Goal: Navigation & Orientation: Understand site structure

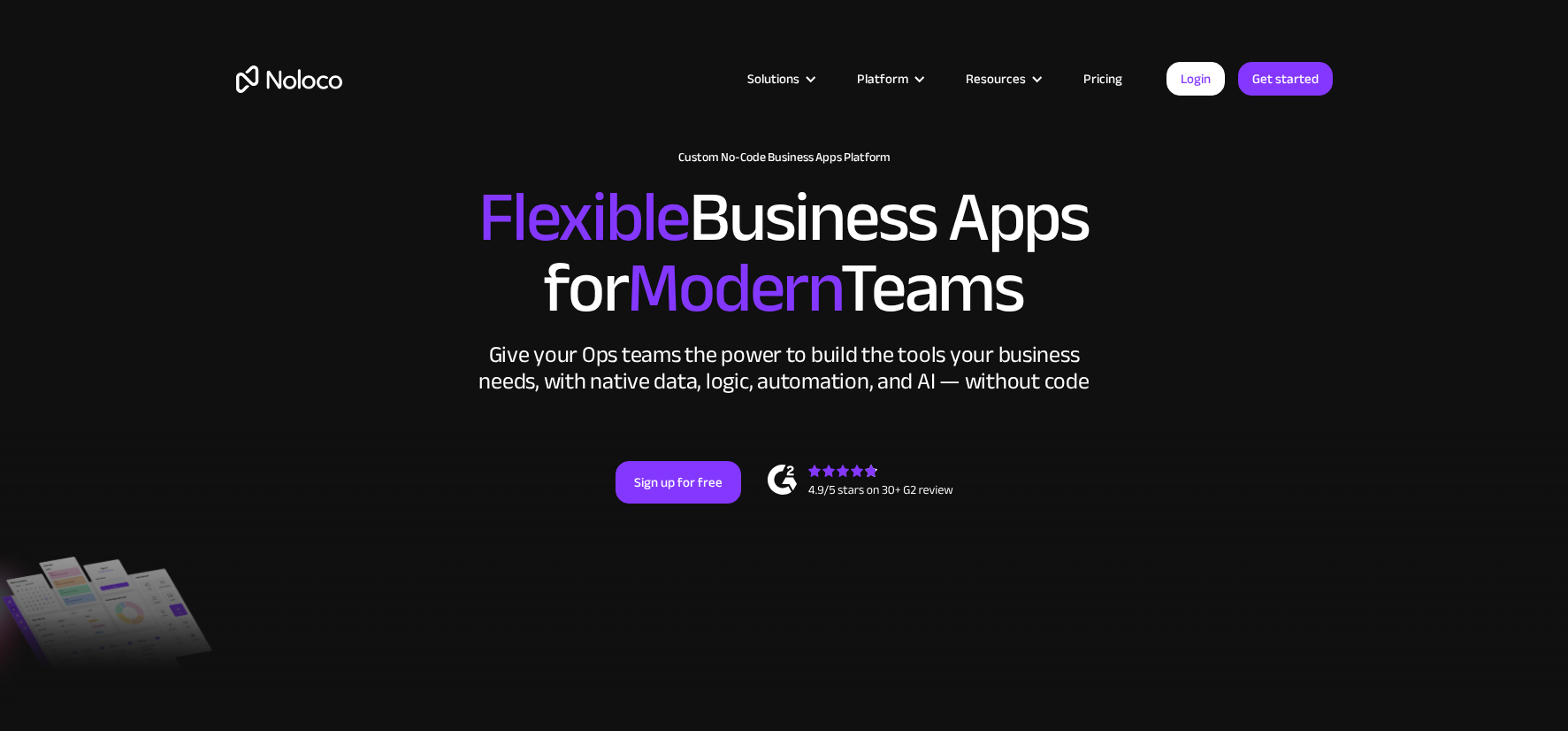
click at [1112, 80] on link "Pricing" at bounding box center [1102, 78] width 83 height 23
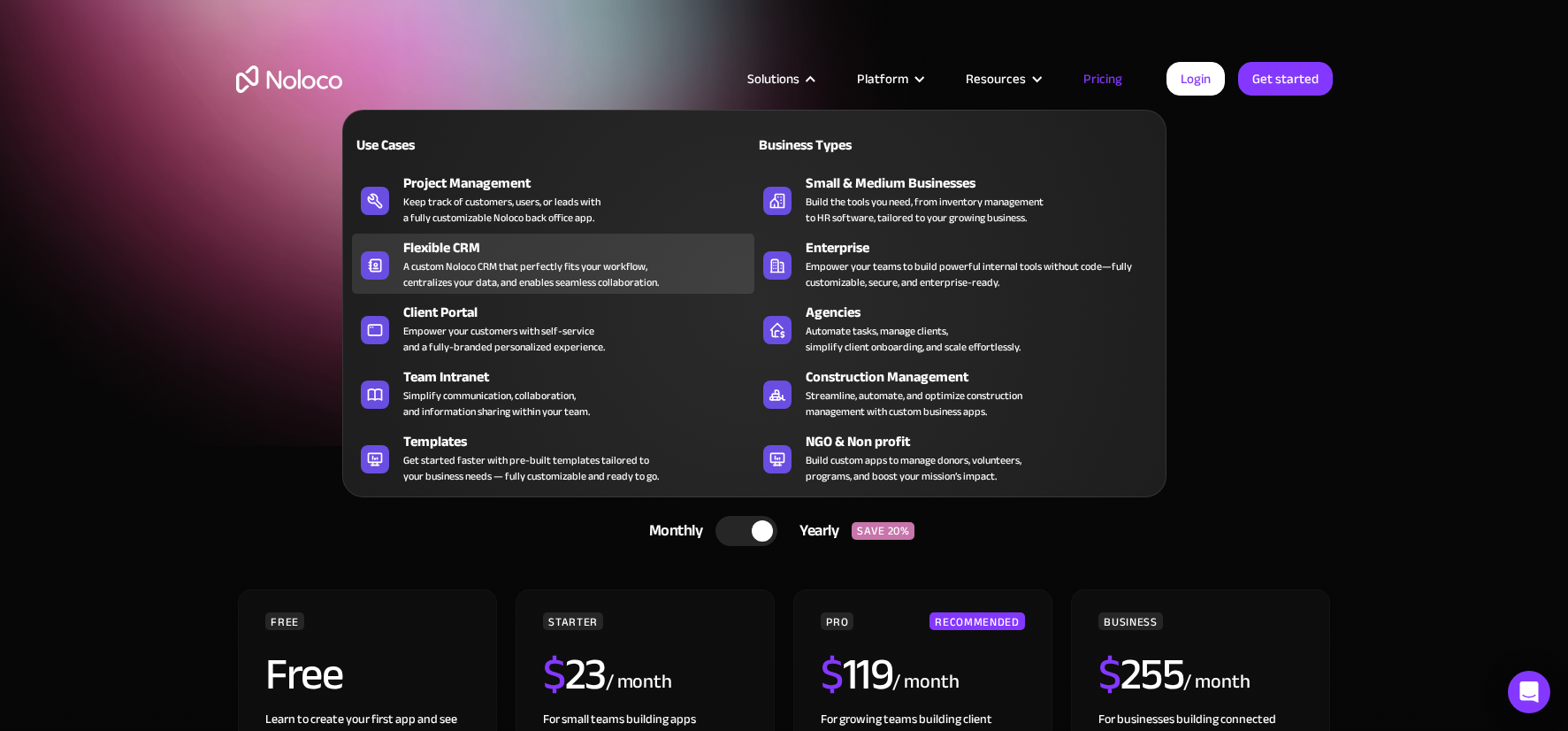
click at [490, 279] on div "A custom Noloco CRM that perfectly fits your workflow, centralizes your data, a…" at bounding box center [531, 273] width 256 height 32
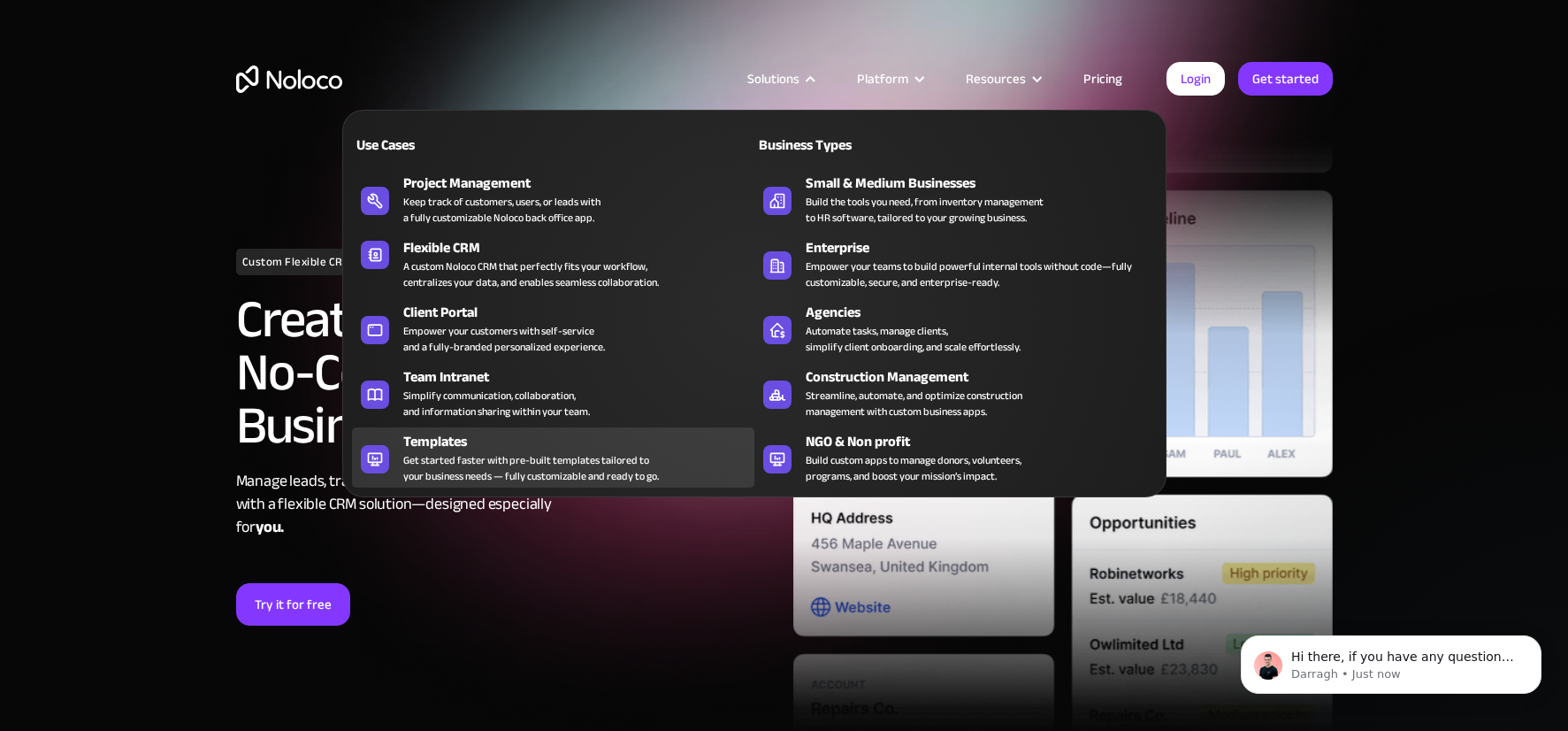
click at [529, 468] on div "Get started faster with pre-built templates tailored to your business needs — f…" at bounding box center [531, 467] width 256 height 32
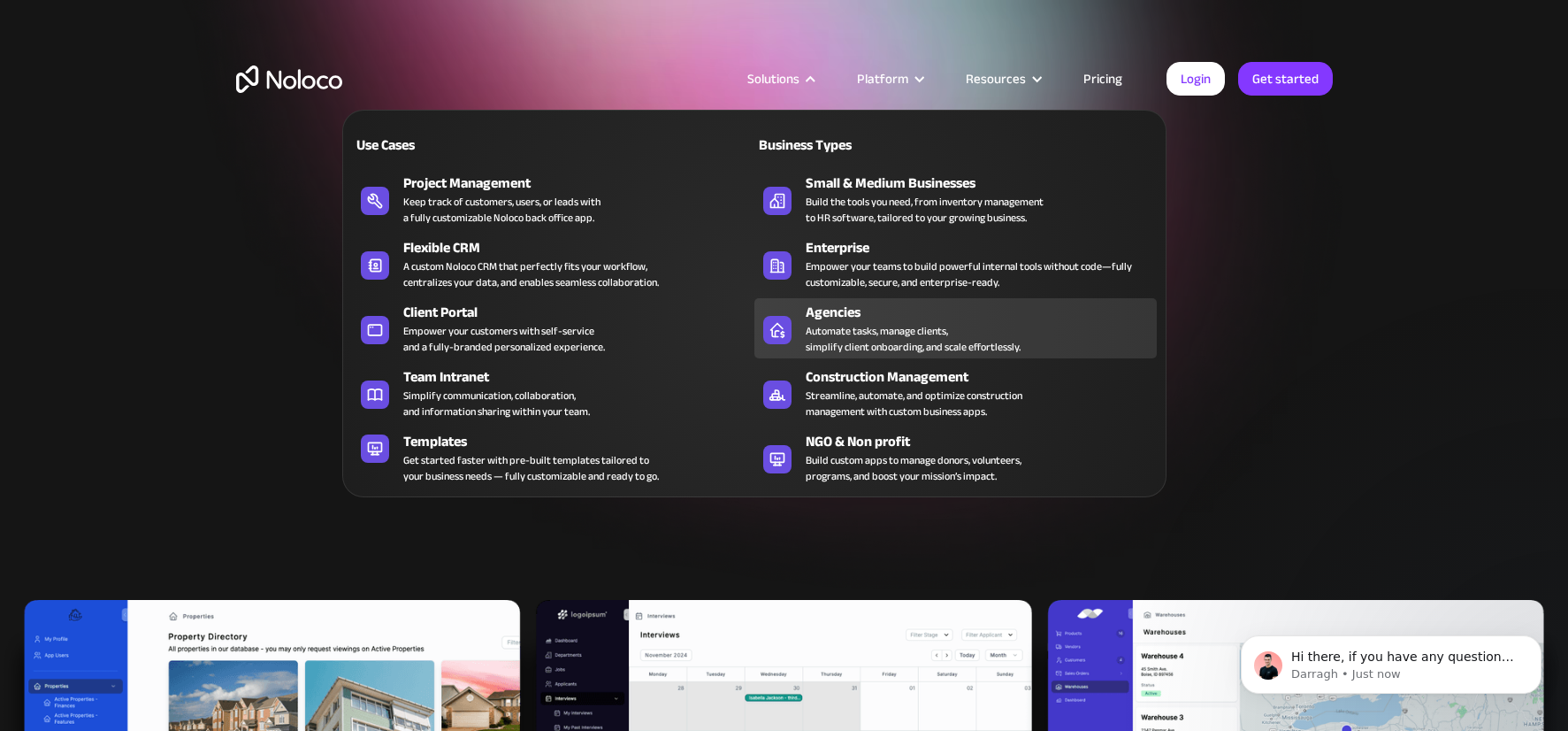
click at [869, 341] on div "Automate tasks, manage clients, simplify client onboarding, and scale effortles…" at bounding box center [913, 338] width 215 height 32
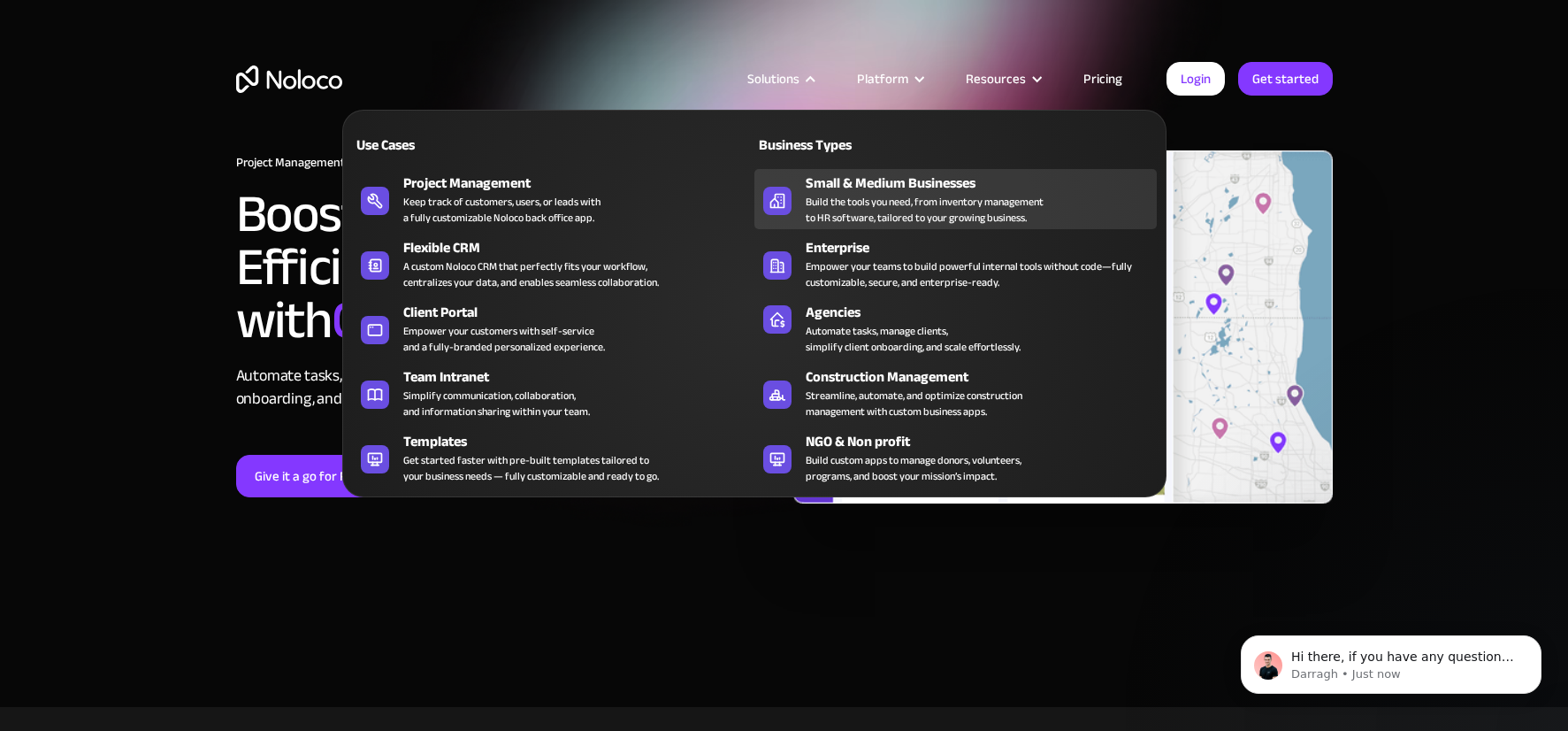
click at [841, 206] on div "Build the tools you need, from inventory management to HR software, tailored to…" at bounding box center [924, 209] width 238 height 32
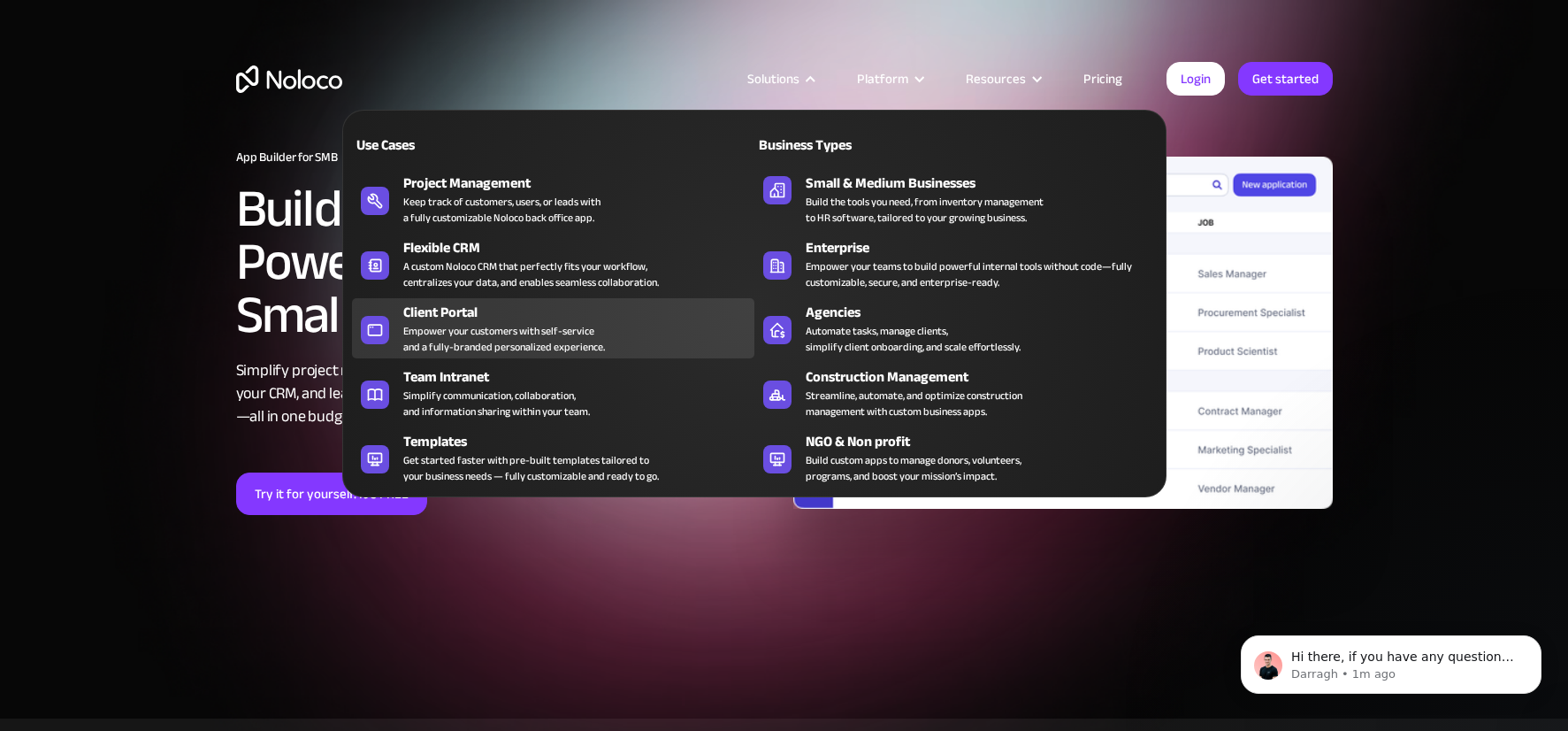
click at [524, 341] on div "Empower your customers with self-service and a fully-branded personalized exper…" at bounding box center [503, 338] width 201 height 32
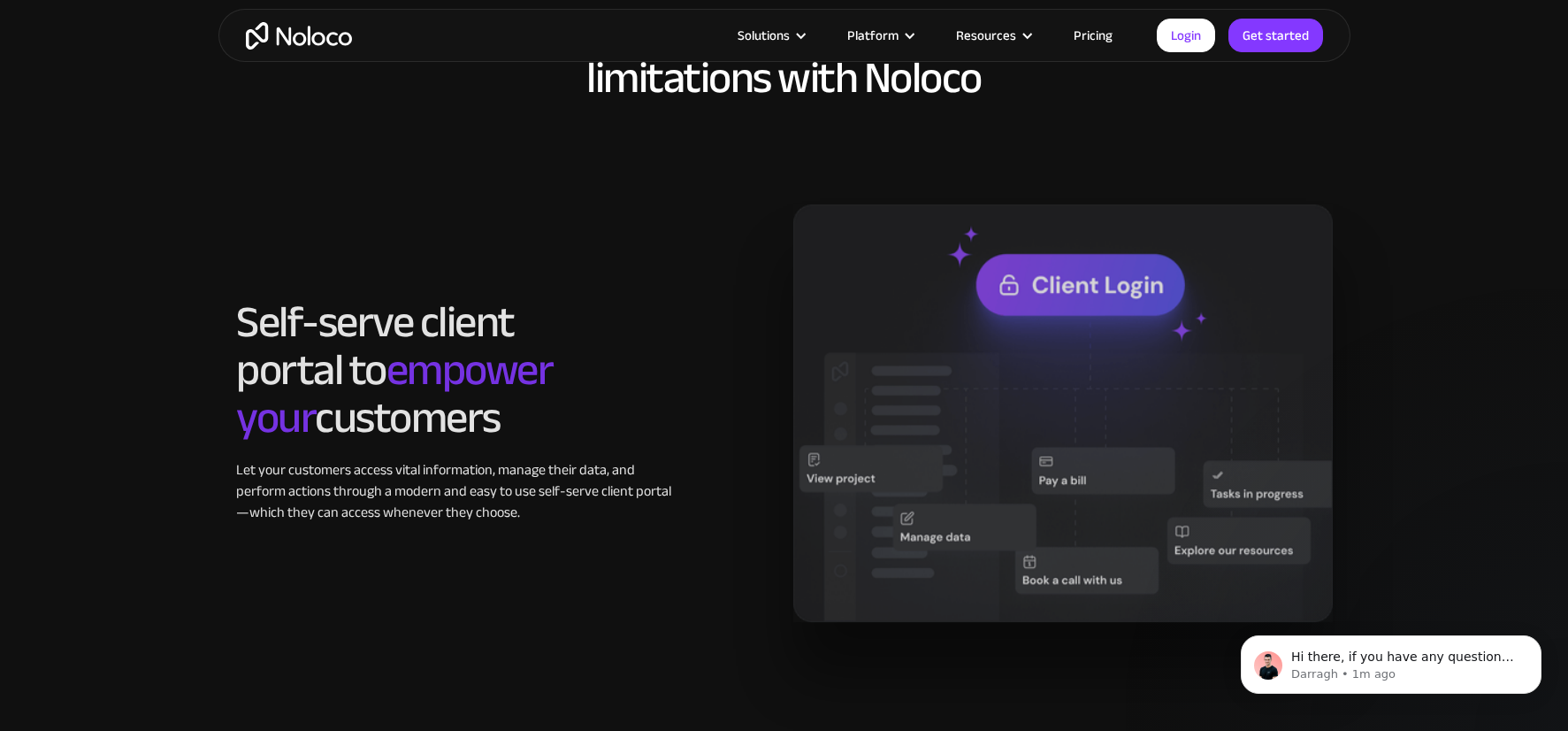
scroll to position [1363, 0]
